Goal: Book appointment/travel/reservation

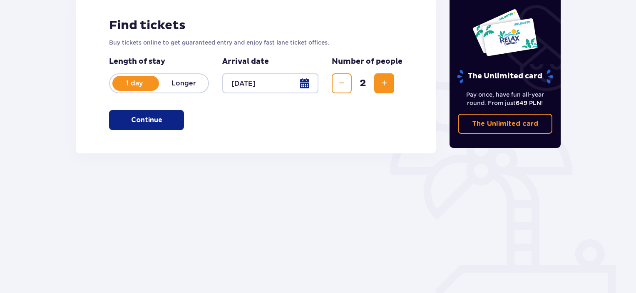
click at [161, 119] on span "button" at bounding box center [164, 120] width 10 height 10
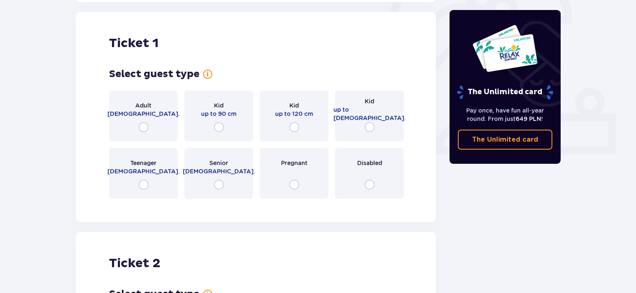
scroll to position [278, 0]
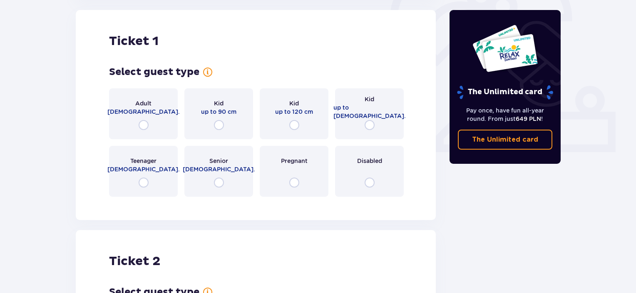
click at [145, 125] on input "radio" at bounding box center [144, 125] width 10 height 10
radio input "true"
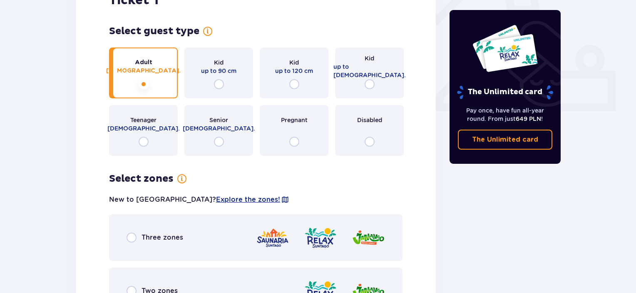
scroll to position [315, 0]
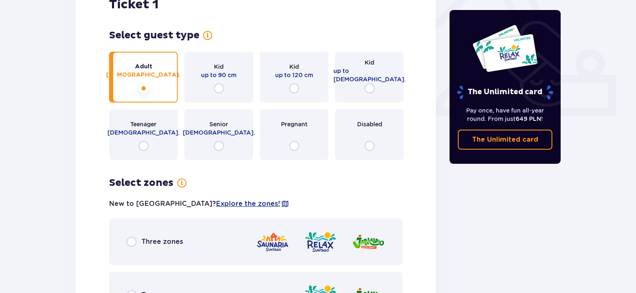
click at [370, 90] on input "radio" at bounding box center [370, 88] width 10 height 10
radio input "true"
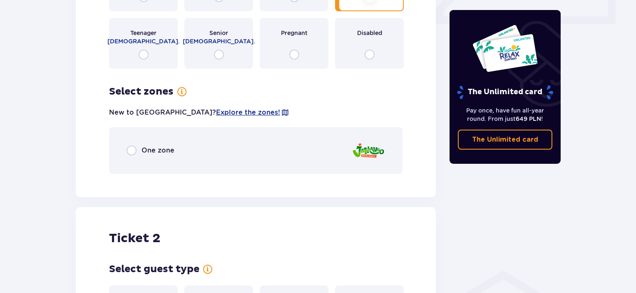
scroll to position [481, 0]
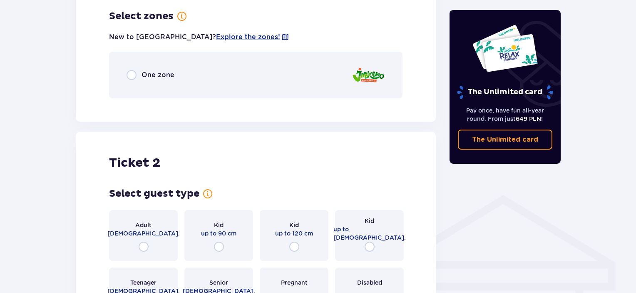
click at [141, 246] on input "radio" at bounding box center [144, 246] width 10 height 10
radio input "true"
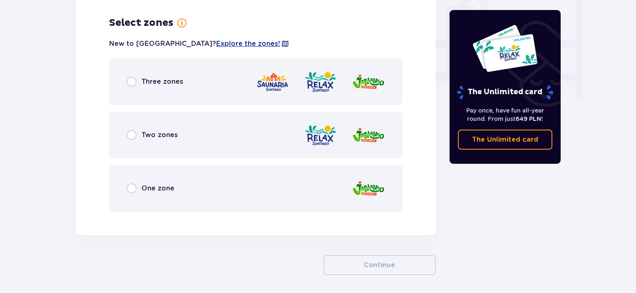
scroll to position [806, 0]
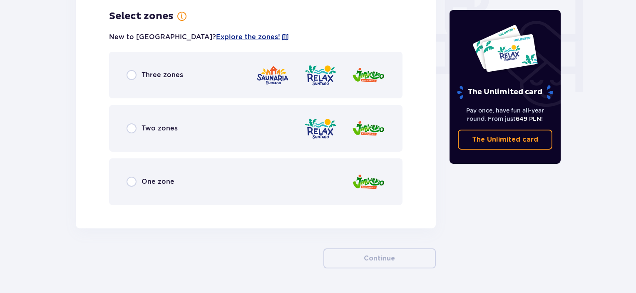
click at [129, 182] on input "radio" at bounding box center [132, 181] width 10 height 10
radio input "true"
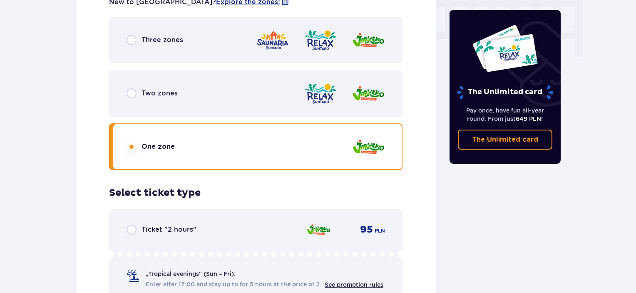
scroll to position [737, 0]
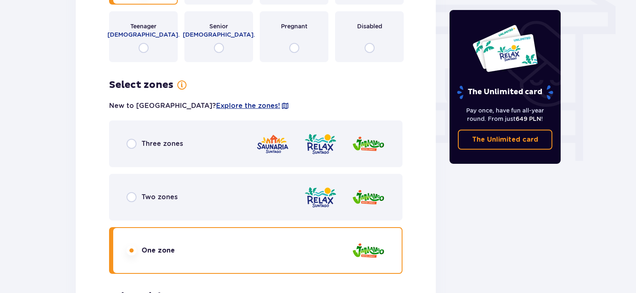
click at [134, 196] on input "radio" at bounding box center [132, 197] width 10 height 10
radio input "true"
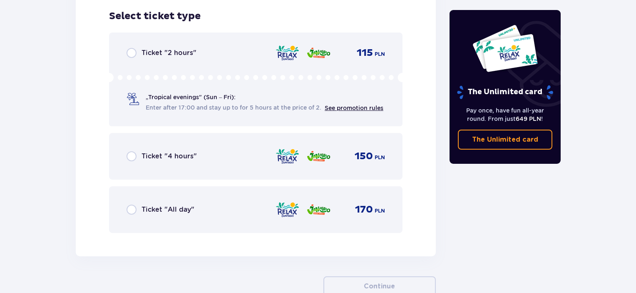
scroll to position [809, 0]
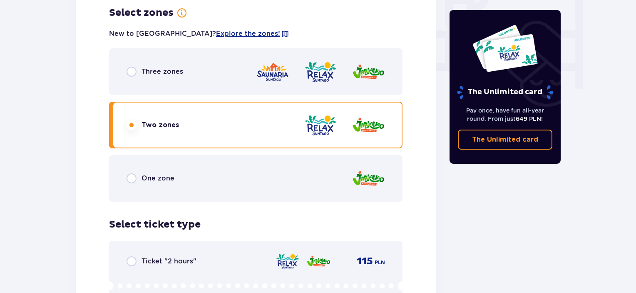
click at [133, 71] on input "radio" at bounding box center [132, 72] width 10 height 10
radio input "true"
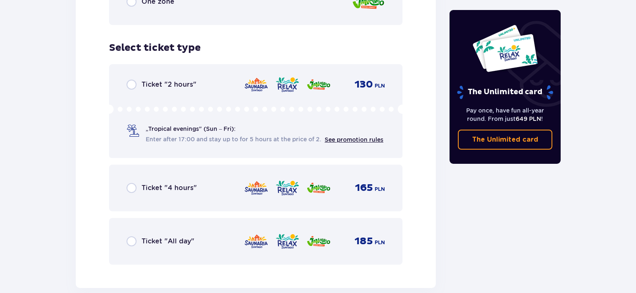
scroll to position [1017, 0]
